Goal: Entertainment & Leisure: Consume media (video, audio)

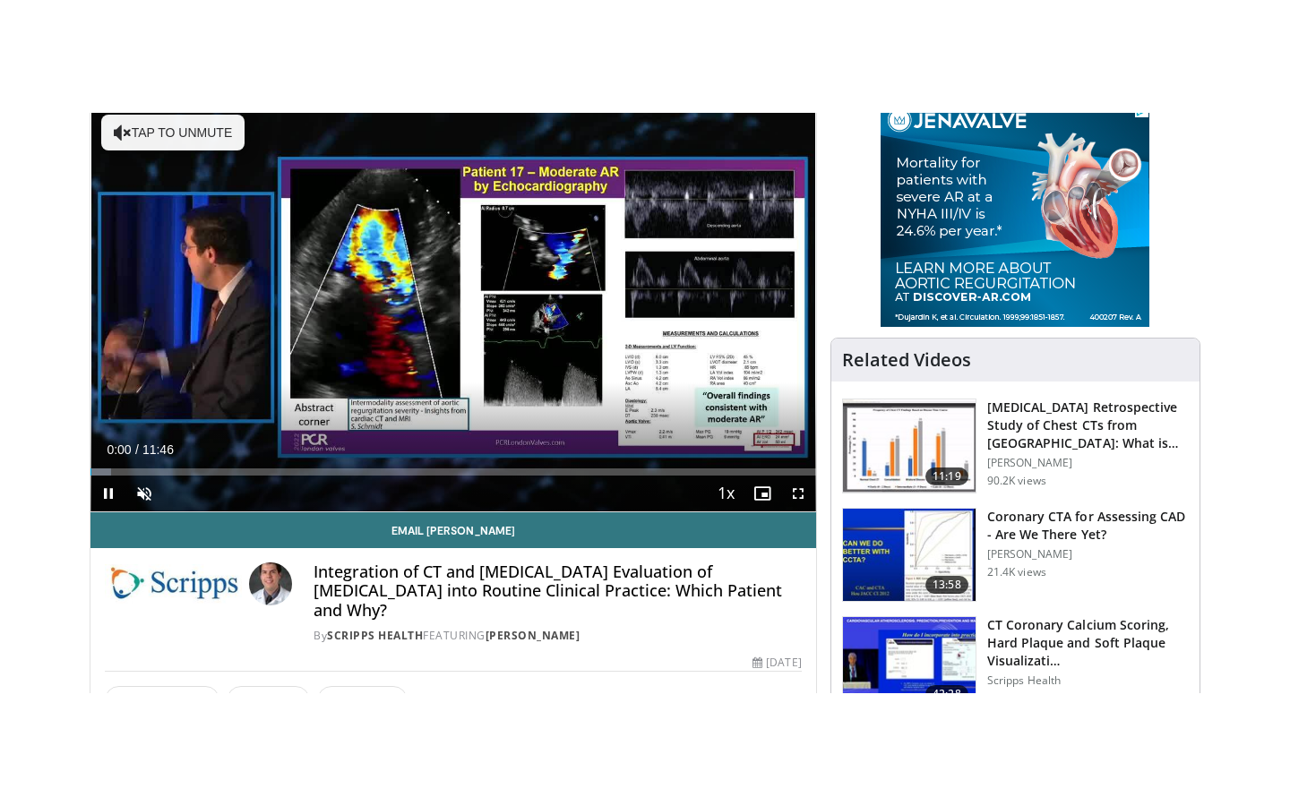
scroll to position [150, 0]
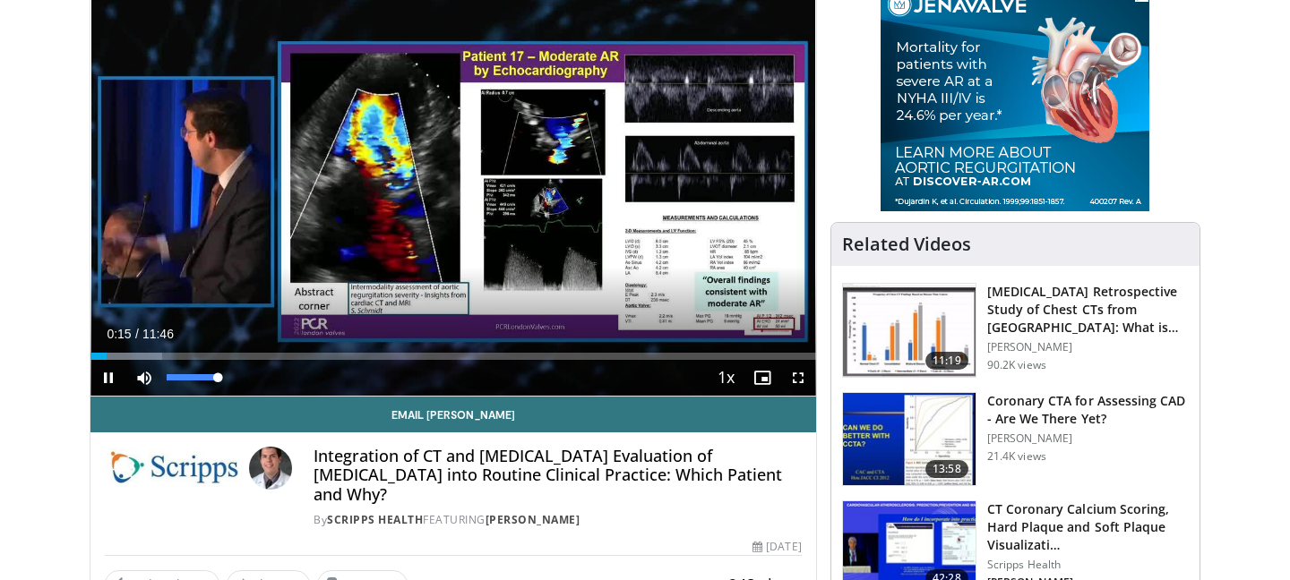
drag, startPoint x: 169, startPoint y: 381, endPoint x: 227, endPoint y: 383, distance: 57.4
click at [227, 383] on div "Mute 100%" at bounding box center [188, 378] width 125 height 36
click at [107, 375] on span "Video Player" at bounding box center [108, 378] width 36 height 36
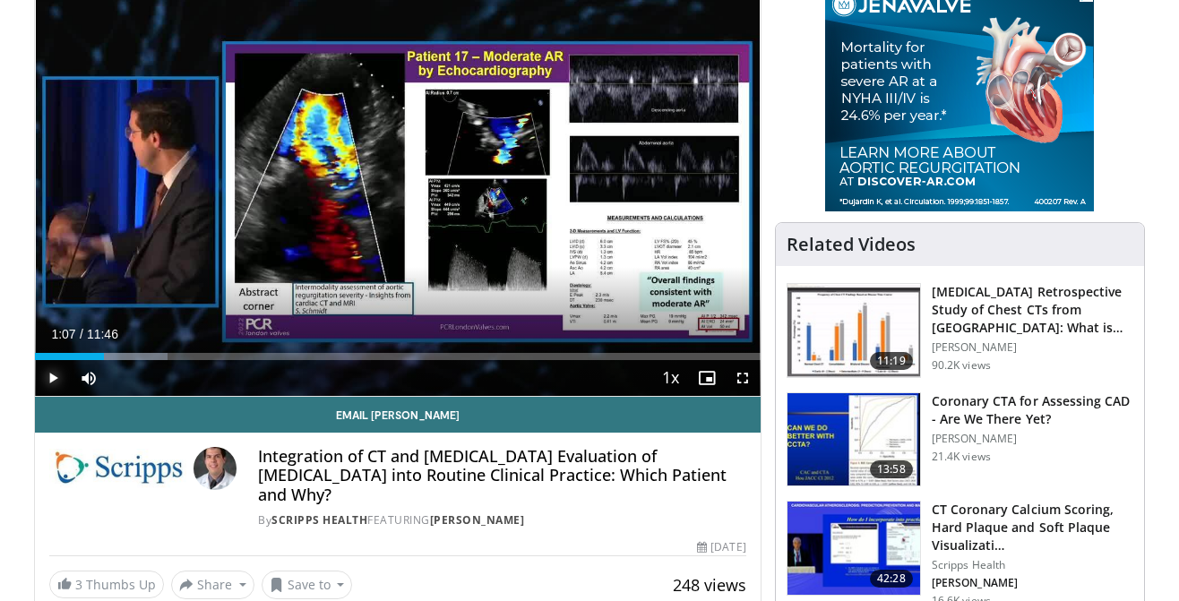
click at [48, 382] on span "Video Player" at bounding box center [53, 378] width 36 height 36
click at [742, 368] on span "Video Player" at bounding box center [743, 378] width 36 height 36
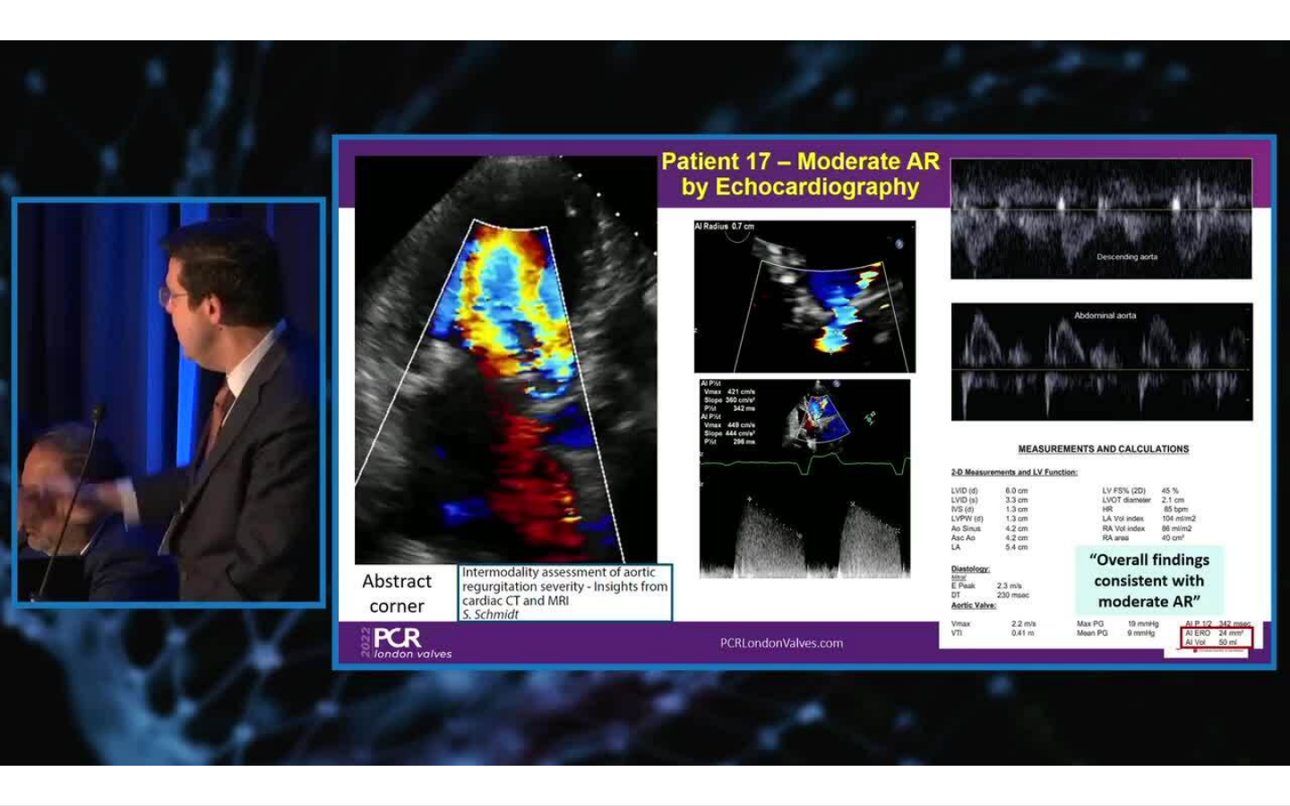
click at [278, 580] on div "10 seconds Tap to unmute" at bounding box center [645, 402] width 1290 height 805
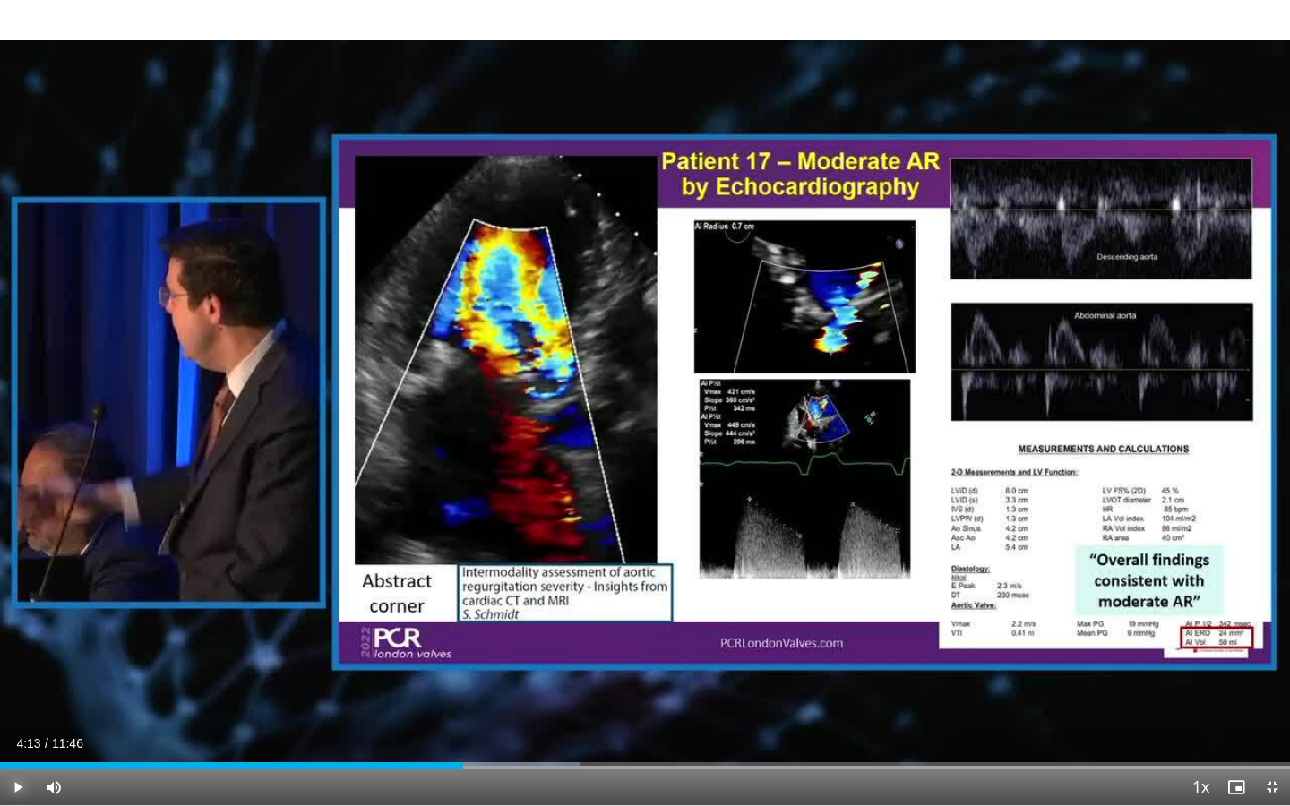
click at [22, 580] on span "Video Player" at bounding box center [18, 787] width 36 height 36
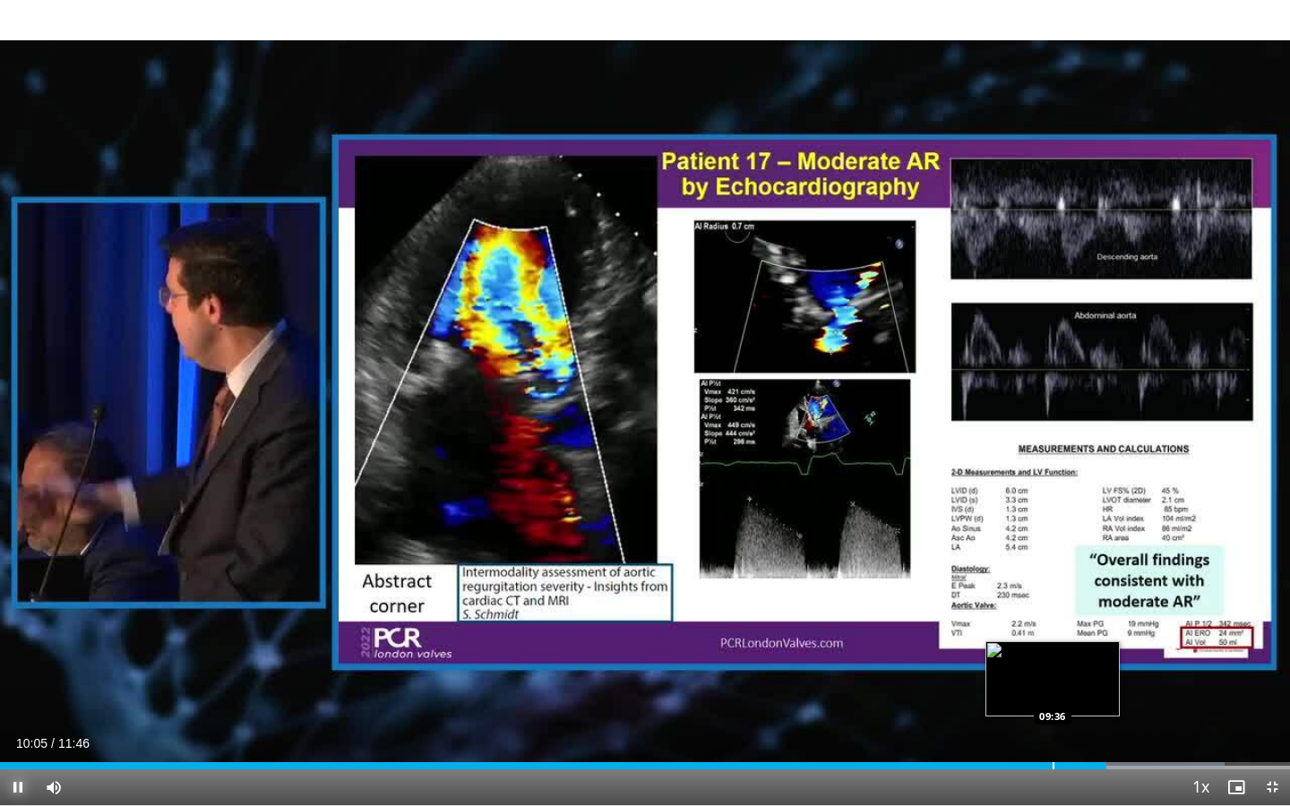
click at [1053, 580] on div "Progress Bar" at bounding box center [1054, 765] width 2 height 7
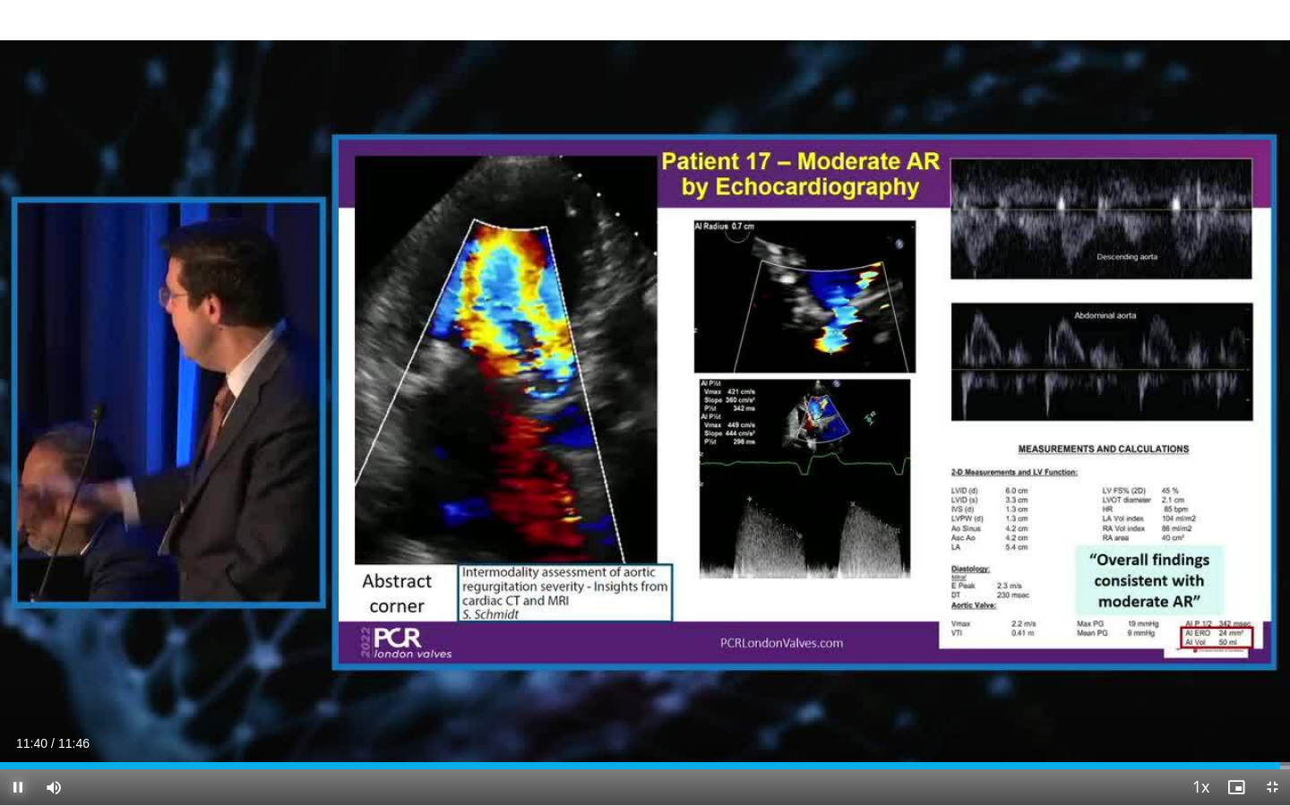
click at [18, 580] on span "Video Player" at bounding box center [18, 787] width 36 height 36
click at [1259, 580] on div "Progress Bar" at bounding box center [1260, 765] width 2 height 7
click at [1266, 580] on div "Progress Bar" at bounding box center [1267, 765] width 2 height 7
click at [1277, 580] on div "Progress Bar" at bounding box center [1278, 765] width 2 height 7
click at [1285, 580] on div "Progress Bar" at bounding box center [1286, 765] width 2 height 7
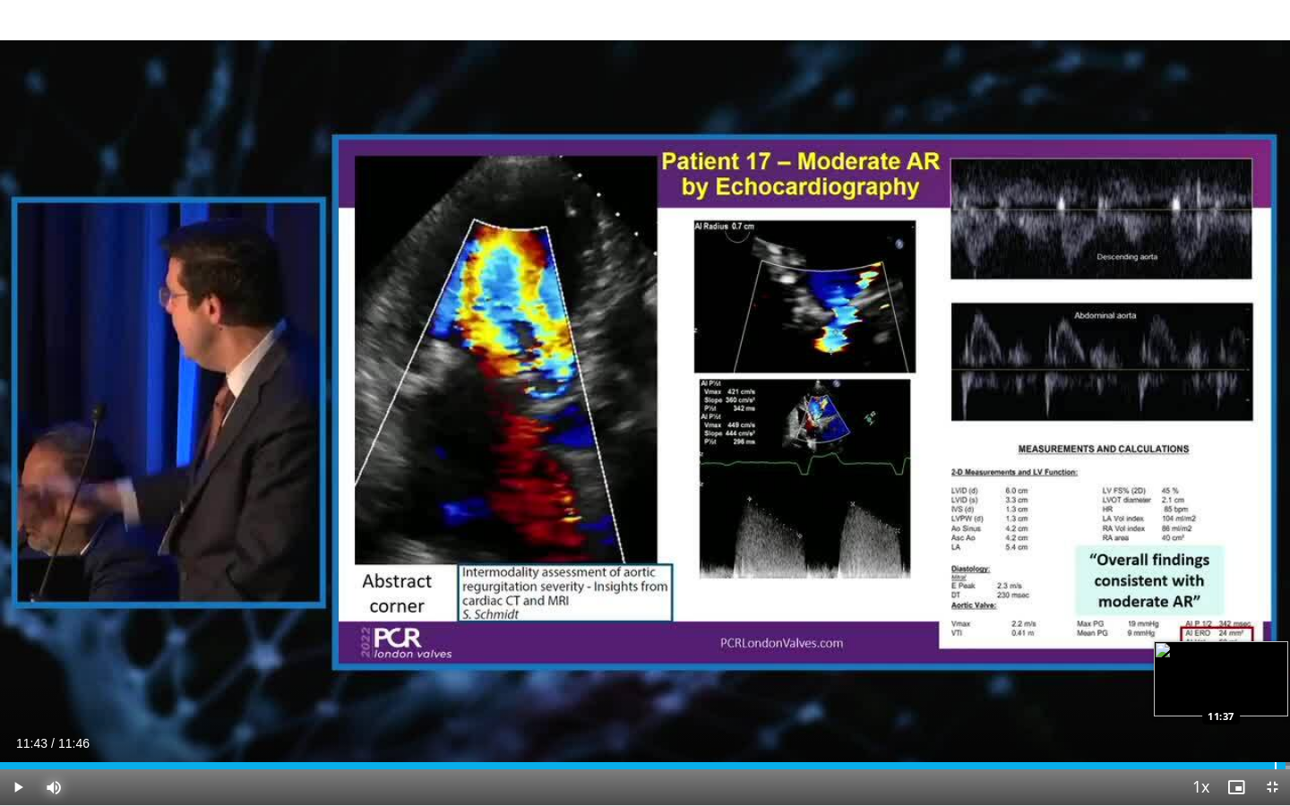
click at [1275, 580] on div "Progress Bar" at bounding box center [1276, 765] width 2 height 7
click at [1264, 580] on div "Progress Bar" at bounding box center [1265, 765] width 2 height 7
click at [1238, 580] on div "Progress Bar" at bounding box center [1239, 765] width 2 height 7
click at [1214, 580] on div "Progress Bar" at bounding box center [1215, 765] width 2 height 7
click at [1176, 580] on div "Loaded : 100.00% 11:04 10:44" at bounding box center [645, 760] width 1290 height 17
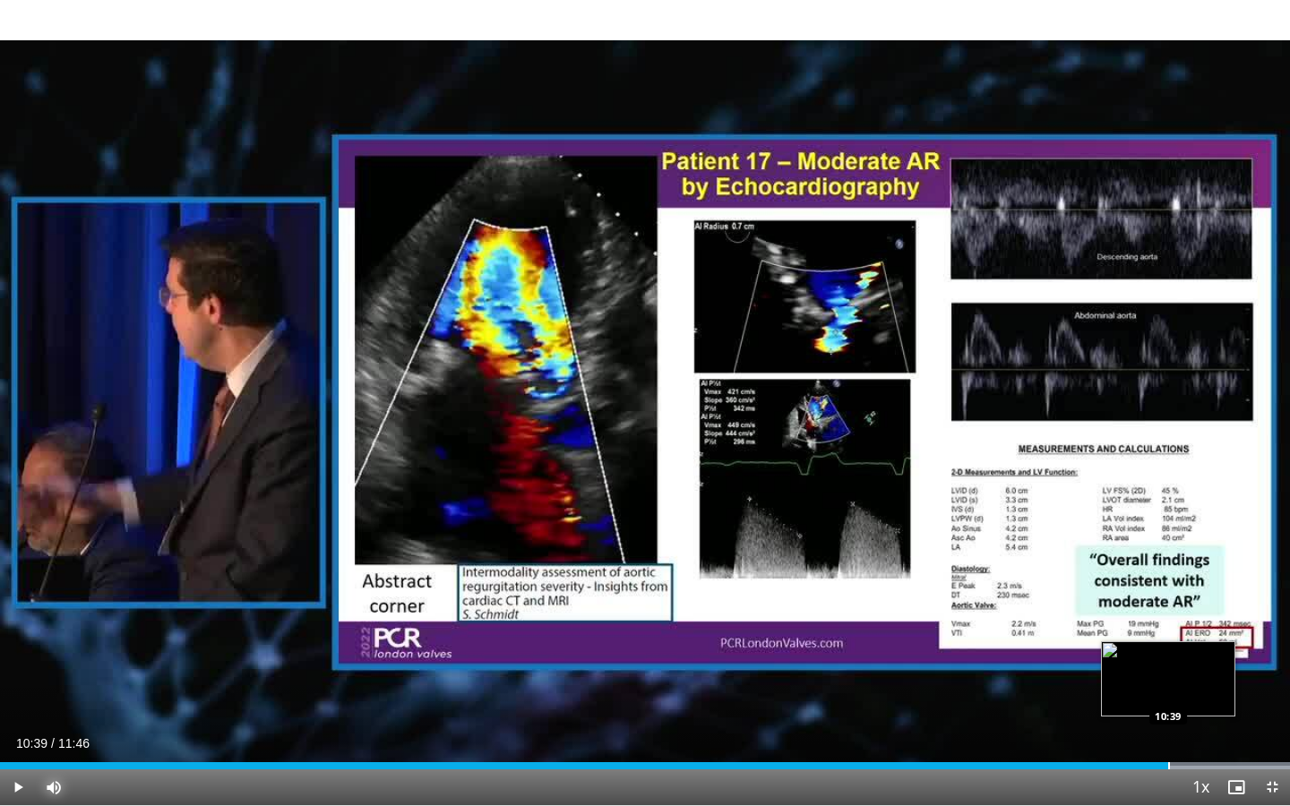
click at [1168, 580] on div "Progress Bar" at bounding box center [1169, 765] width 2 height 7
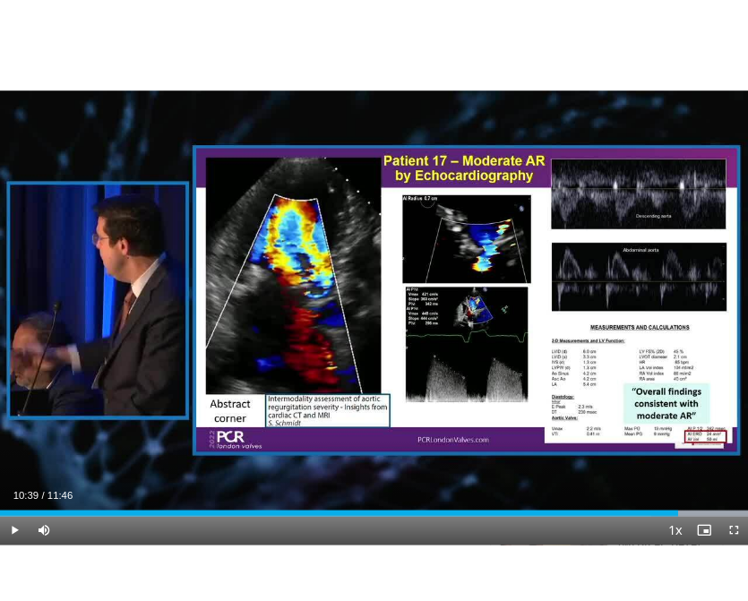
scroll to position [66, 0]
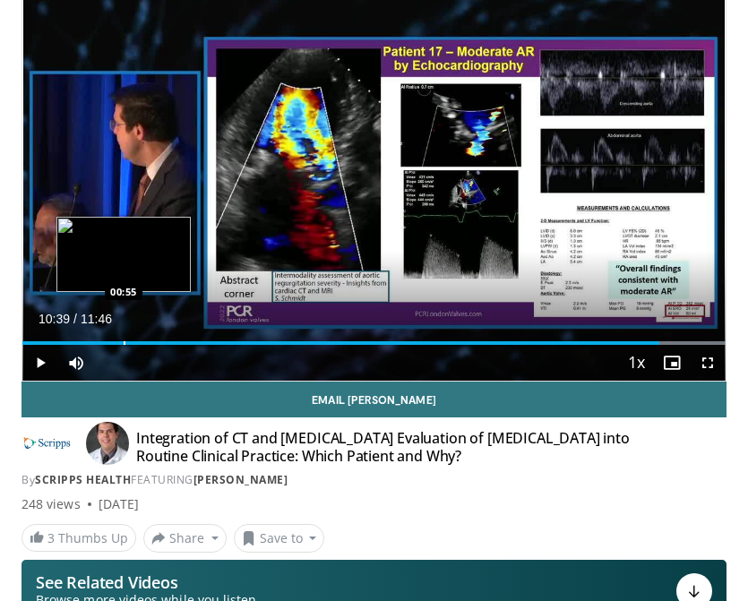
click at [226, 344] on div "10:39" at bounding box center [340, 343] width 637 height 4
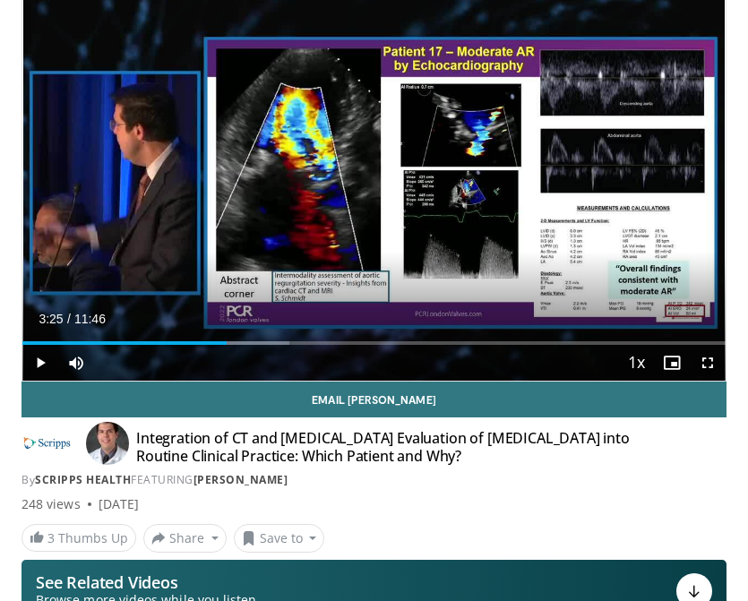
click at [150, 346] on div "Current Time 3:25 / Duration 11:46 Play Skip Backward Skip Forward Mute 100% Lo…" at bounding box center [373, 363] width 703 height 36
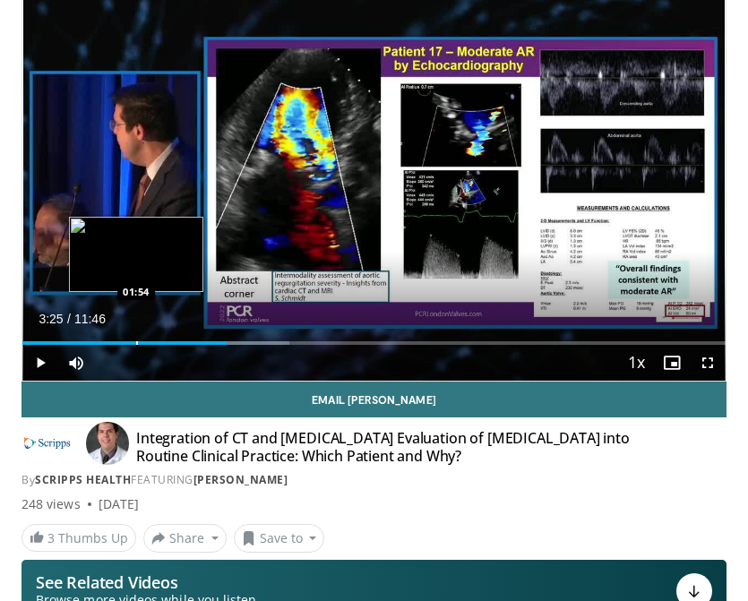
click at [135, 341] on div "03:25" at bounding box center [124, 343] width 204 height 4
click at [133, 341] on div "Progress Bar" at bounding box center [134, 343] width 2 height 4
